Goal: Information Seeking & Learning: Learn about a topic

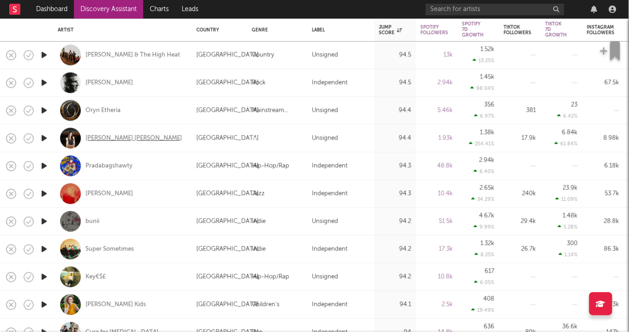
click at [103, 137] on div "[PERSON_NAME] [PERSON_NAME]" at bounding box center [133, 138] width 97 height 8
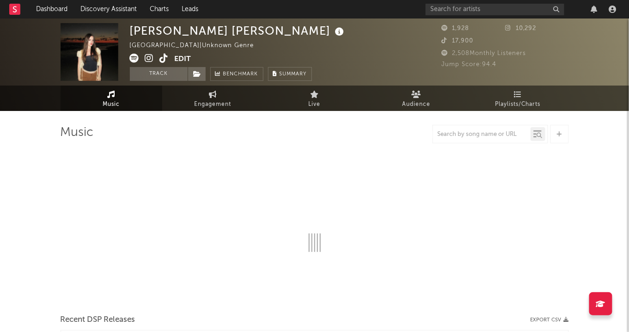
select select "1w"
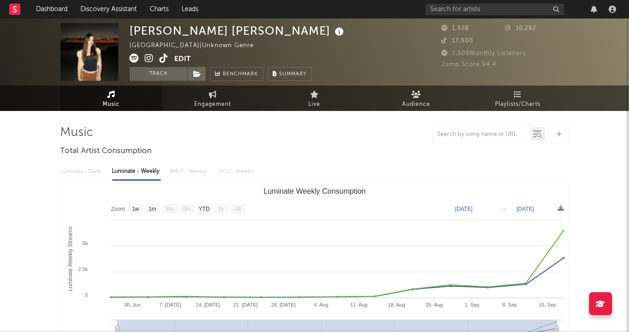
click at [150, 59] on icon at bounding box center [149, 58] width 9 height 9
click at [171, 56] on span at bounding box center [152, 60] width 45 height 12
click at [166, 56] on icon at bounding box center [164, 58] width 9 height 9
